Goal: Task Accomplishment & Management: Manage account settings

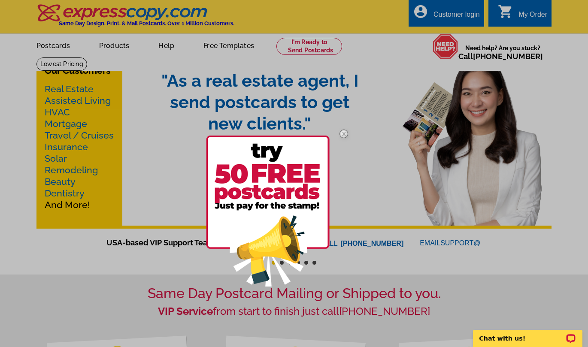
click at [457, 17] on div at bounding box center [294, 173] width 588 height 347
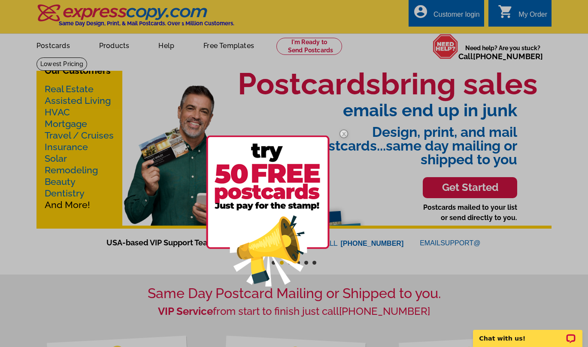
click at [343, 133] on img at bounding box center [344, 134] width 25 height 25
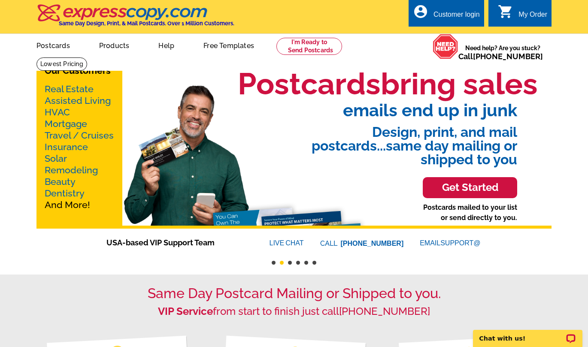
click at [447, 17] on div "Customer login" at bounding box center [457, 17] width 46 height 12
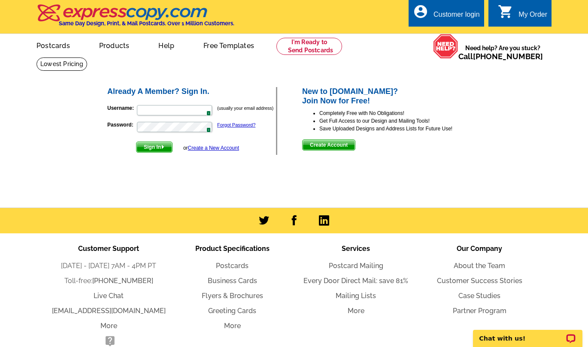
click at [206, 110] on img at bounding box center [206, 110] width 7 height 7
type input "[EMAIL_ADDRESS][DOMAIN_NAME]"
click at [157, 148] on span "Sign In" at bounding box center [155, 147] width 36 height 10
